Goal: Transaction & Acquisition: Purchase product/service

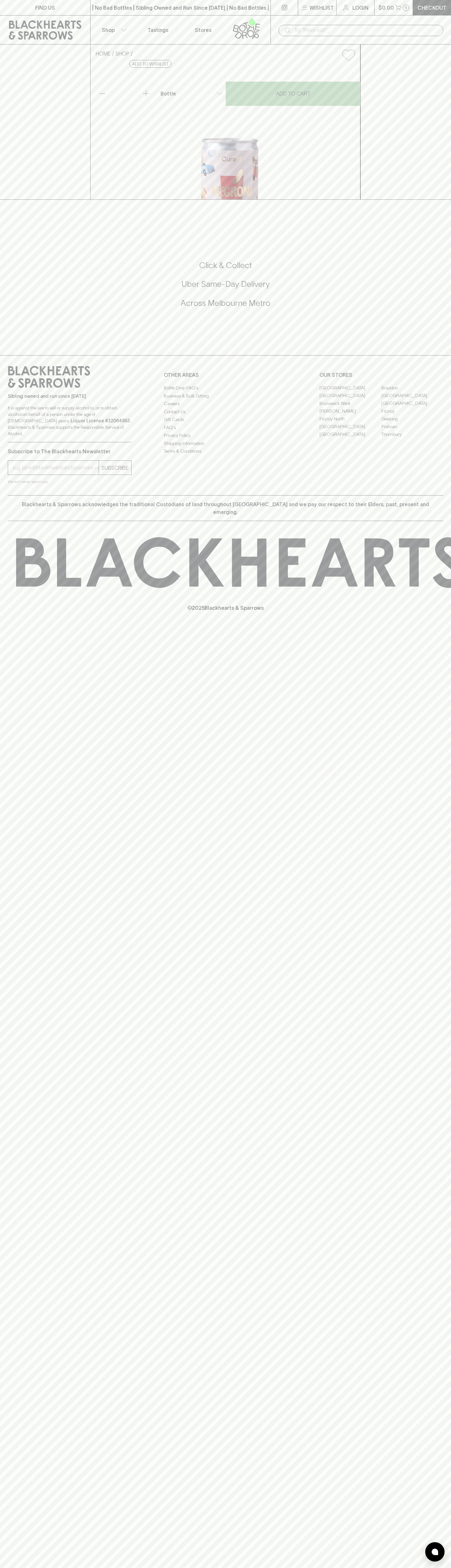
click at [391, 17] on div "​" at bounding box center [361, 30] width 180 height 29
click at [312, 1568] on html "FIND US | No Bad Bottles | Sibling Owned and Run Since [DATE] | No Bad Bottles …" at bounding box center [226, 784] width 451 height 1568
click at [7, 805] on div "FIND US | No Bad Bottles | Sibling Owned and Run Since [DATE] | No Bad Bottles …" at bounding box center [226, 784] width 451 height 1568
